Goal: Task Accomplishment & Management: Use online tool/utility

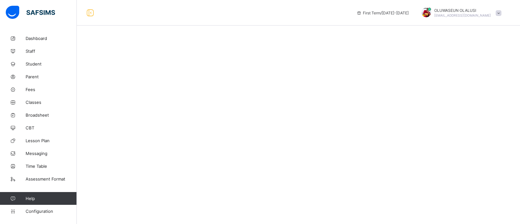
select select "****"
select select "*"
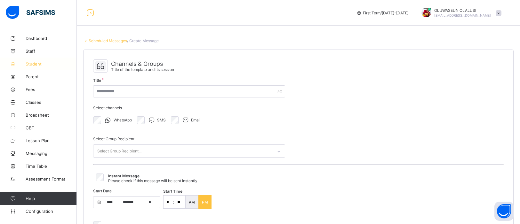
click at [35, 66] on span "Student" at bounding box center [51, 63] width 51 height 5
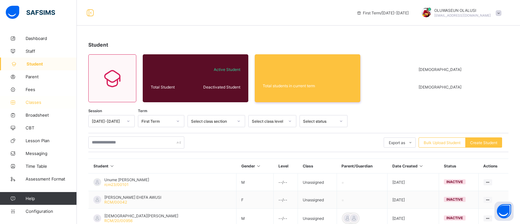
click at [42, 104] on span "Classes" at bounding box center [51, 102] width 51 height 5
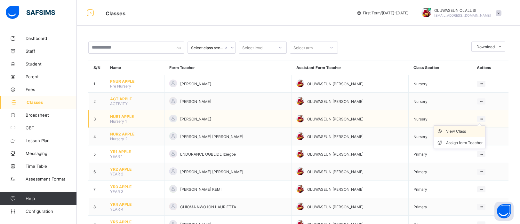
click at [469, 131] on div "View Class" at bounding box center [464, 131] width 36 height 6
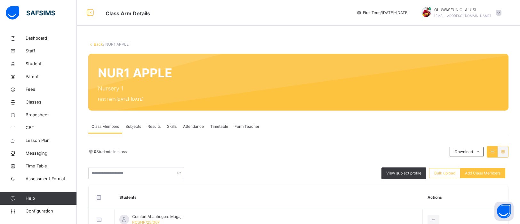
click at [194, 128] on span "Attendance" at bounding box center [193, 127] width 21 height 6
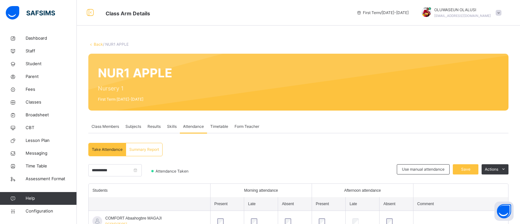
click at [94, 45] on link "Back" at bounding box center [98, 44] width 9 height 5
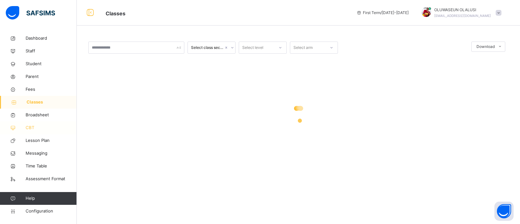
click at [35, 128] on span "CBT" at bounding box center [51, 128] width 51 height 6
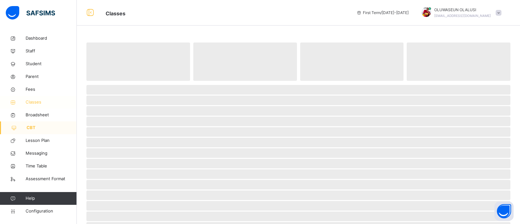
click at [35, 104] on span "Classes" at bounding box center [51, 102] width 51 height 6
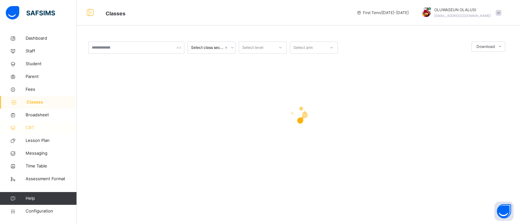
click at [35, 127] on span "CBT" at bounding box center [51, 128] width 51 height 6
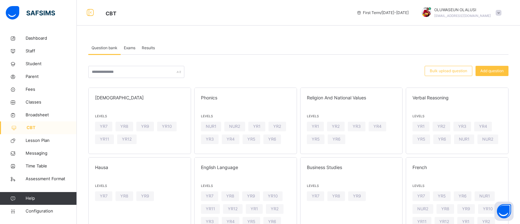
click at [135, 46] on span "Exams" at bounding box center [130, 48] width 12 height 6
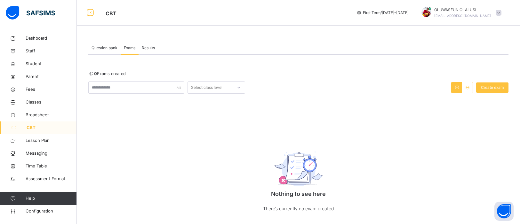
click at [103, 50] on span "Question bank" at bounding box center [104, 48] width 26 height 6
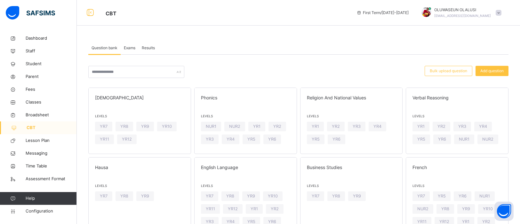
click at [144, 48] on span "Results" at bounding box center [148, 48] width 13 height 6
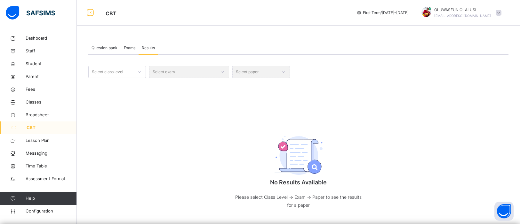
click at [113, 48] on span "Question bank" at bounding box center [104, 48] width 26 height 6
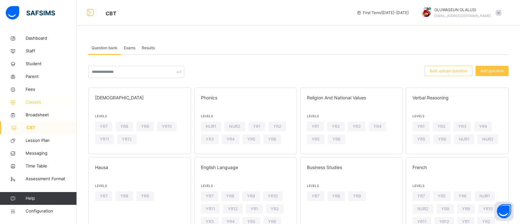
click at [36, 106] on link "Classes" at bounding box center [38, 102] width 77 height 13
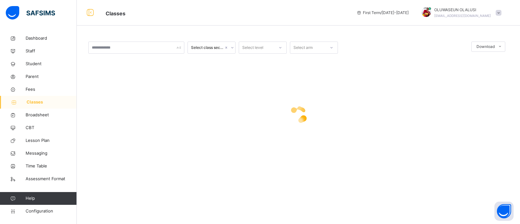
click at [35, 103] on span "Classes" at bounding box center [52, 102] width 50 height 6
click at [31, 92] on span "Fees" at bounding box center [51, 89] width 51 height 6
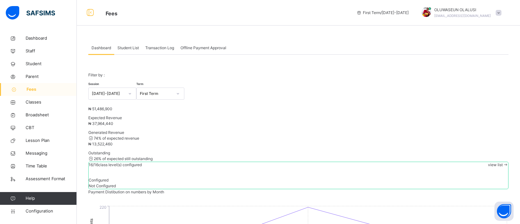
click at [134, 50] on span "Student List" at bounding box center [127, 48] width 21 height 6
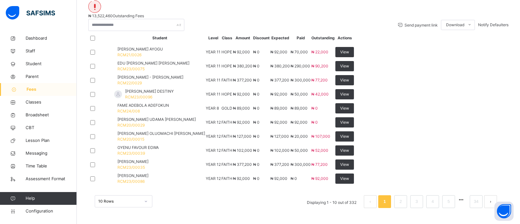
scroll to position [227, 0]
click at [149, 201] on div "10 Rows" at bounding box center [124, 201] width 58 height 12
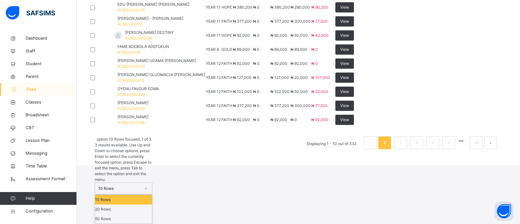
scroll to position [247, 0]
click at [133, 217] on div "50 Rows" at bounding box center [123, 219] width 57 height 10
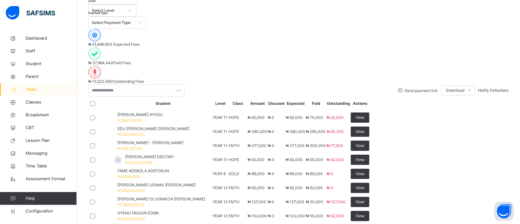
scroll to position [95, 0]
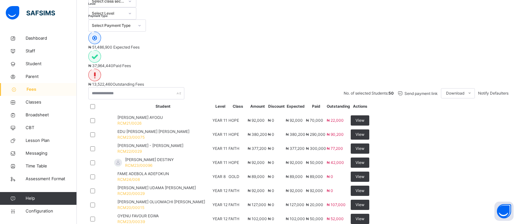
click at [486, 91] on span "Notify Defaulters" at bounding box center [493, 93] width 30 height 5
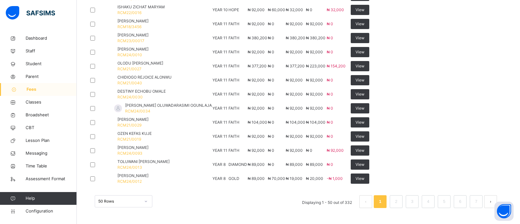
scroll to position [1084, 0]
click at [397, 206] on link "2" at bounding box center [396, 202] width 6 height 8
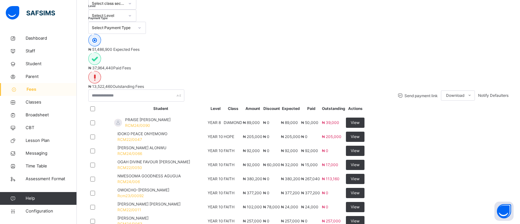
scroll to position [89, 0]
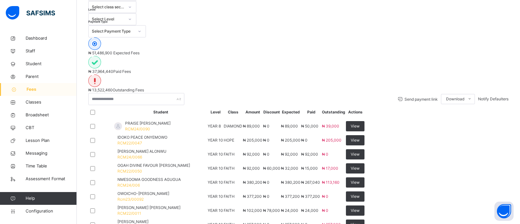
click at [100, 106] on div at bounding box center [101, 112] width 25 height 13
click at [485, 96] on div "Notify Defaulters" at bounding box center [493, 99] width 30 height 6
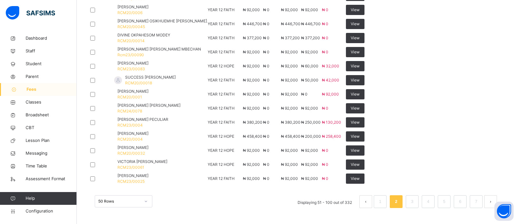
scroll to position [1087, 0]
click at [414, 202] on link "3" at bounding box center [412, 202] width 6 height 8
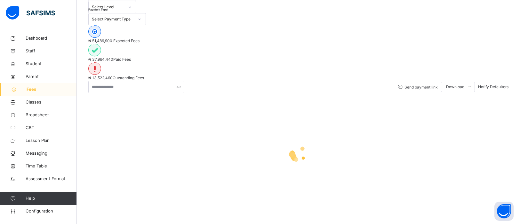
scroll to position [0, 0]
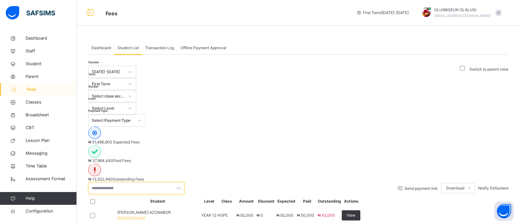
click at [103, 182] on input "text" at bounding box center [136, 188] width 96 height 12
click at [492, 186] on span "Notify Defaulters" at bounding box center [493, 188] width 30 height 5
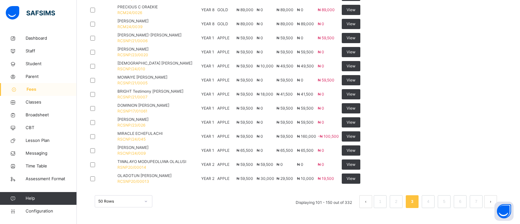
scroll to position [1087, 0]
click at [428, 202] on link "4" at bounding box center [428, 202] width 6 height 8
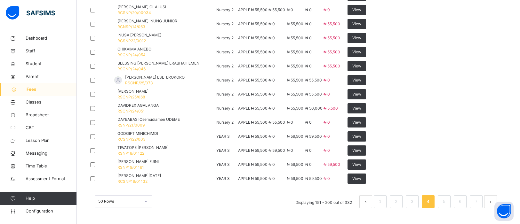
click at [216, 87] on td "[PERSON_NAME] RSCNP/25/068" at bounding box center [165, 94] width 102 height 14
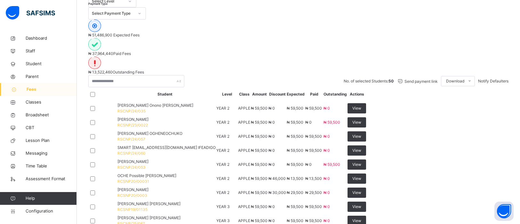
scroll to position [107, 0]
click at [491, 79] on span "Notify Defaulters" at bounding box center [493, 81] width 30 height 5
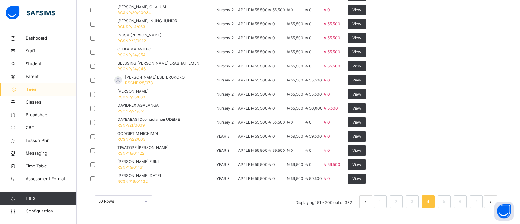
scroll to position [1087, 0]
click at [444, 201] on link "5" at bounding box center [444, 202] width 6 height 8
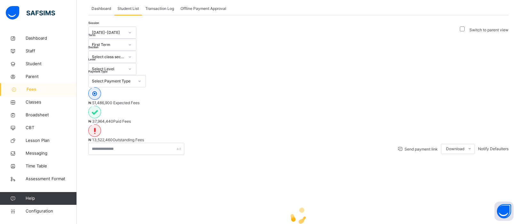
scroll to position [81, 0]
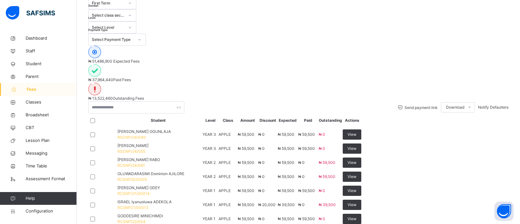
click at [101, 118] on div at bounding box center [101, 120] width 22 height 5
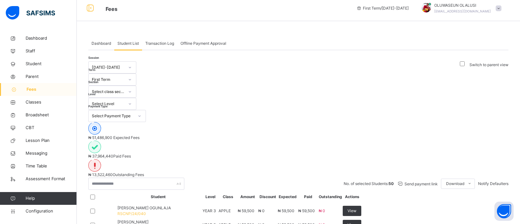
scroll to position [0, 0]
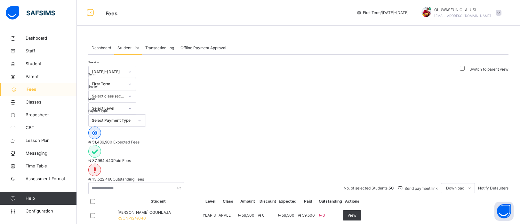
click at [486, 186] on span "Notify Defaulters" at bounding box center [493, 188] width 30 height 5
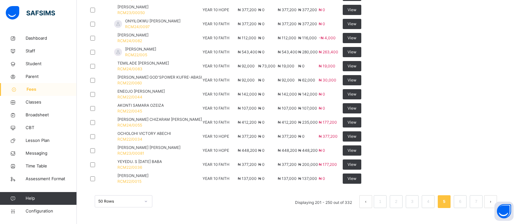
scroll to position [1087, 0]
click at [460, 202] on link "6" at bounding box center [460, 202] width 6 height 8
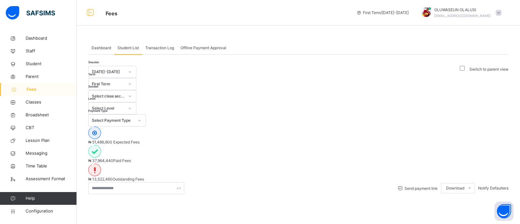
scroll to position [81, 0]
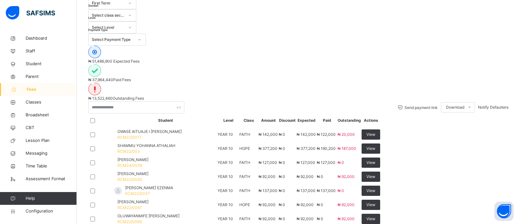
click at [99, 114] on div at bounding box center [101, 120] width 25 height 13
click at [493, 105] on span "Notify Defaulters" at bounding box center [493, 107] width 30 height 5
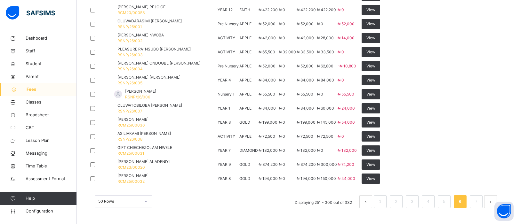
scroll to position [1087, 0]
click at [476, 202] on link "7" at bounding box center [476, 202] width 6 height 8
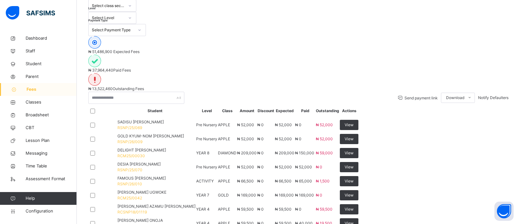
scroll to position [85, 0]
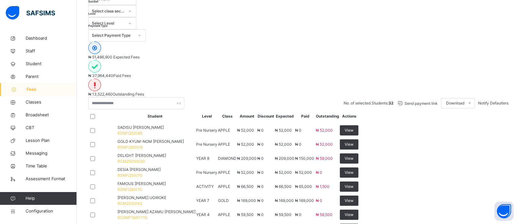
click at [492, 101] on span "Notify Defaulters" at bounding box center [493, 103] width 30 height 5
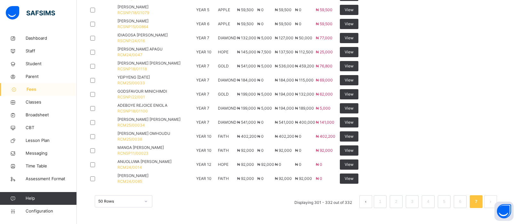
scroll to position [700, 0]
